Goal: Information Seeking & Learning: Stay updated

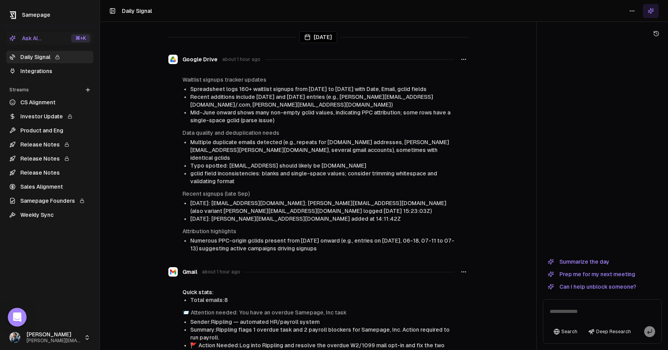
click at [598, 262] on button "Summarize the day" at bounding box center [578, 261] width 71 height 9
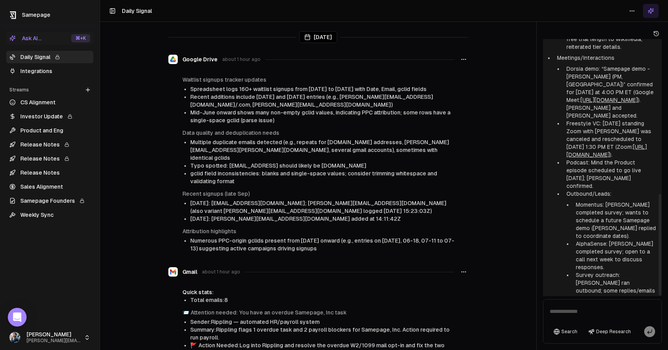
scroll to position [391, 0]
click at [430, 123] on li "Mid-June onward shows many non-empty gclid values, indicating PPC attribution; …" at bounding box center [322, 117] width 264 height 16
click at [660, 36] on button at bounding box center [656, 33] width 11 height 11
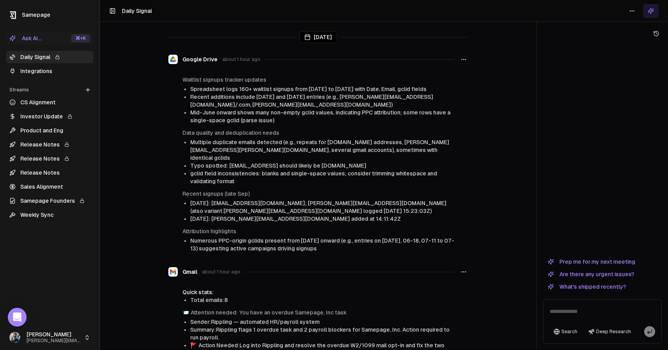
scroll to position [0, 0]
click at [54, 74] on link "Integrations" at bounding box center [49, 71] width 87 height 12
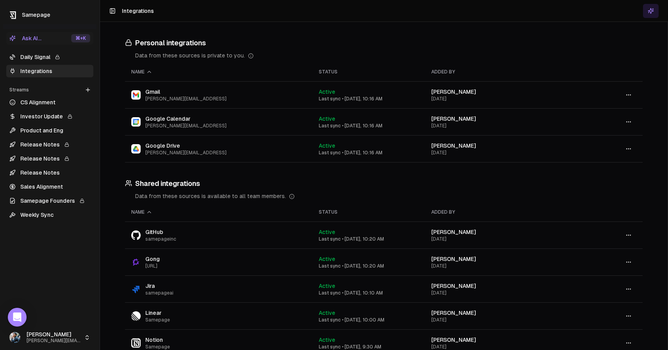
scroll to position [128, 0]
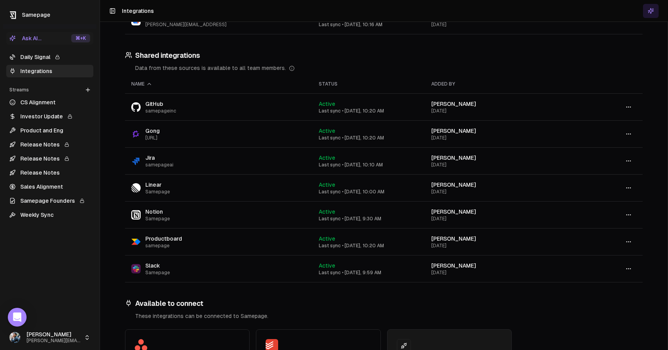
click at [70, 62] on link "Daily Signal" at bounding box center [49, 57] width 87 height 12
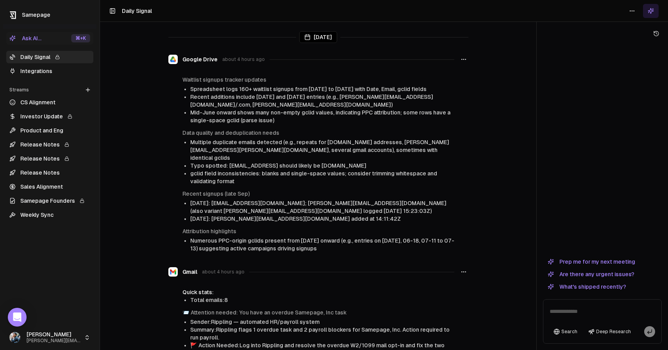
click at [650, 16] on button at bounding box center [651, 11] width 16 height 14
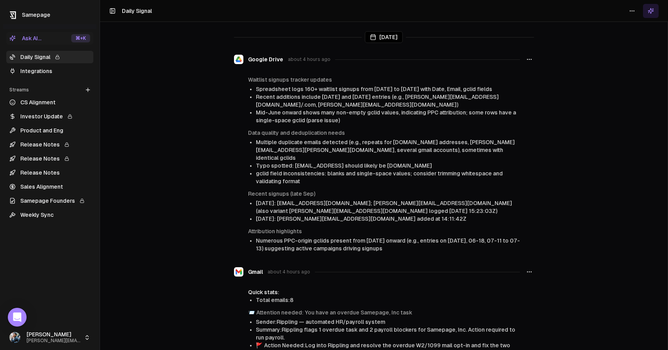
click at [650, 16] on button at bounding box center [651, 11] width 16 height 14
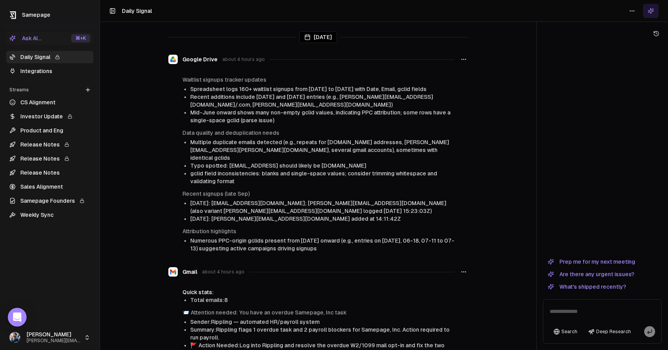
click at [79, 36] on div "⌘ +K" at bounding box center [80, 38] width 19 height 9
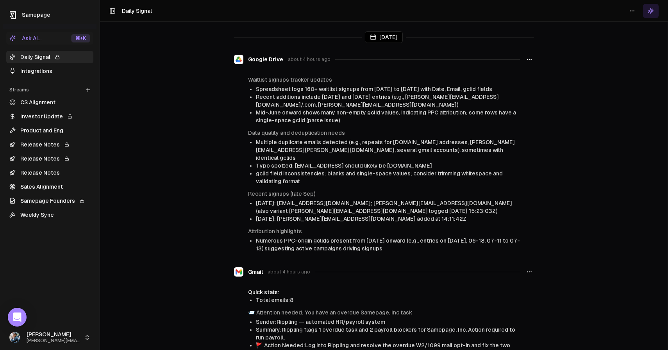
click at [79, 36] on div "⌘ +K" at bounding box center [80, 38] width 19 height 9
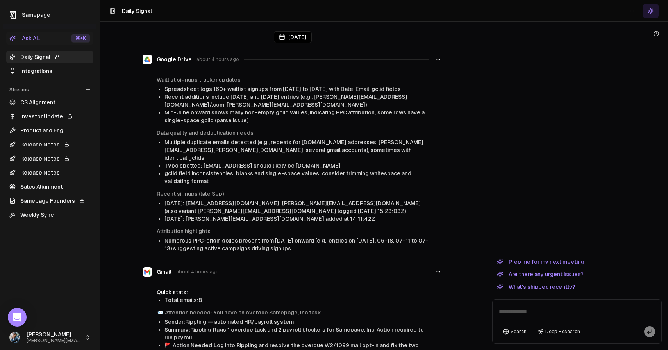
click at [486, 168] on div "[DATE] Google Drive about 4 hours ago Waitlist signups tracker updates Spreadsh…" at bounding box center [384, 175] width 568 height 350
click at [46, 16] on span "Samepage" at bounding box center [36, 15] width 29 height 6
click at [10, 13] on icon at bounding box center [13, 15] width 12 height 12
